Goal: Information Seeking & Learning: Learn about a topic

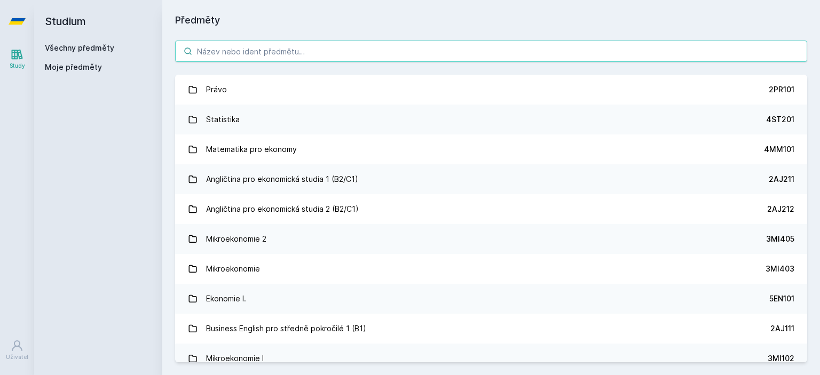
click at [434, 52] on input "search" at bounding box center [491, 51] width 632 height 21
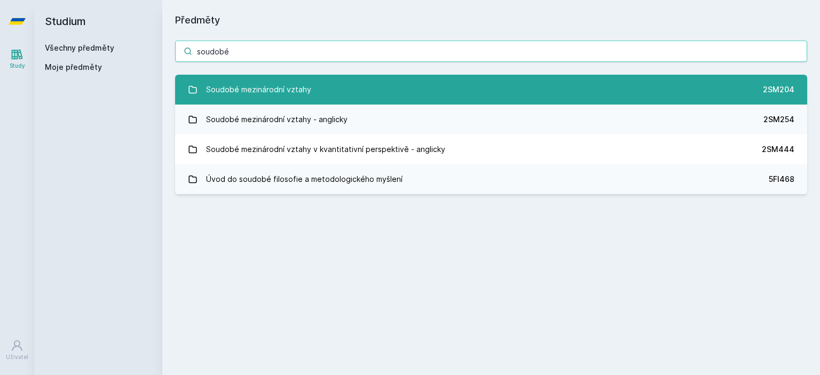
type input "soudobé"
click at [288, 88] on div "Soudobé mezinárodní vztahy" at bounding box center [258, 89] width 105 height 21
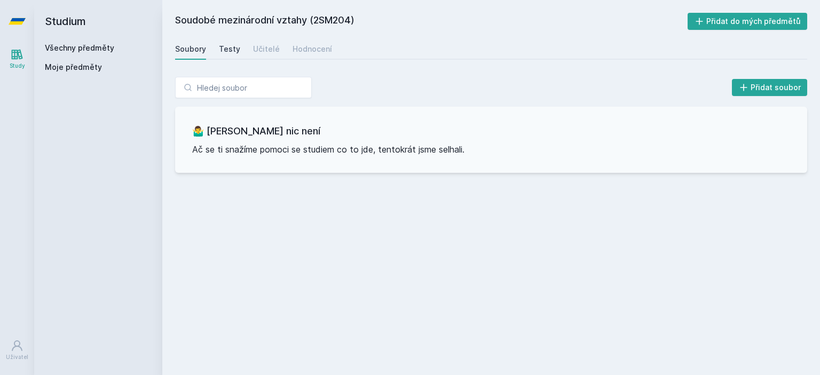
click at [227, 47] on div "Testy" at bounding box center [229, 49] width 21 height 11
click at [261, 57] on link "Učitelé" at bounding box center [266, 48] width 27 height 21
click at [306, 53] on div "Hodnocení" at bounding box center [311, 49] width 39 height 11
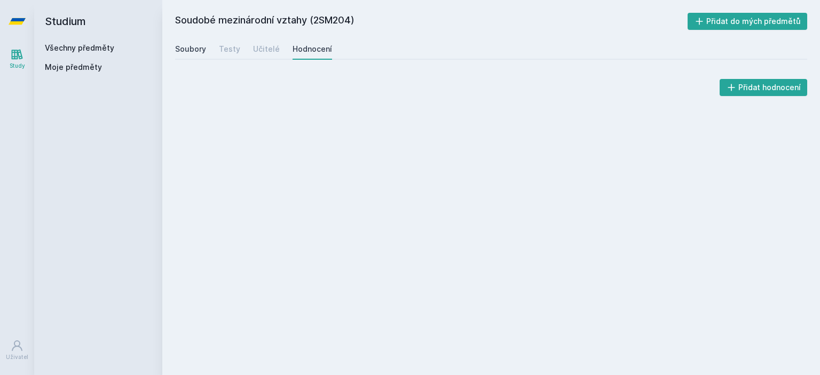
click at [188, 51] on div "Soubory" at bounding box center [190, 49] width 31 height 11
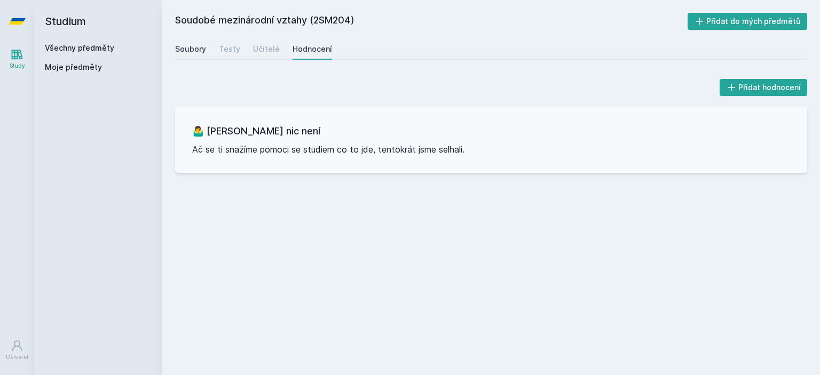
click at [190, 47] on div "Soubory" at bounding box center [190, 49] width 31 height 11
